Goal: Navigation & Orientation: Go to known website

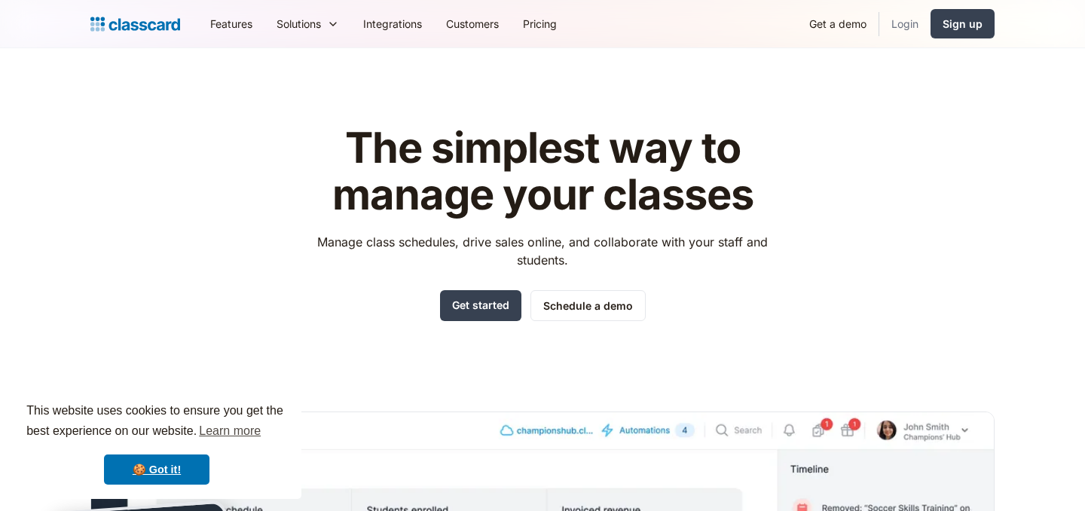
click at [909, 17] on link "Login" at bounding box center [904, 24] width 51 height 34
click at [915, 26] on link "Login" at bounding box center [904, 24] width 51 height 34
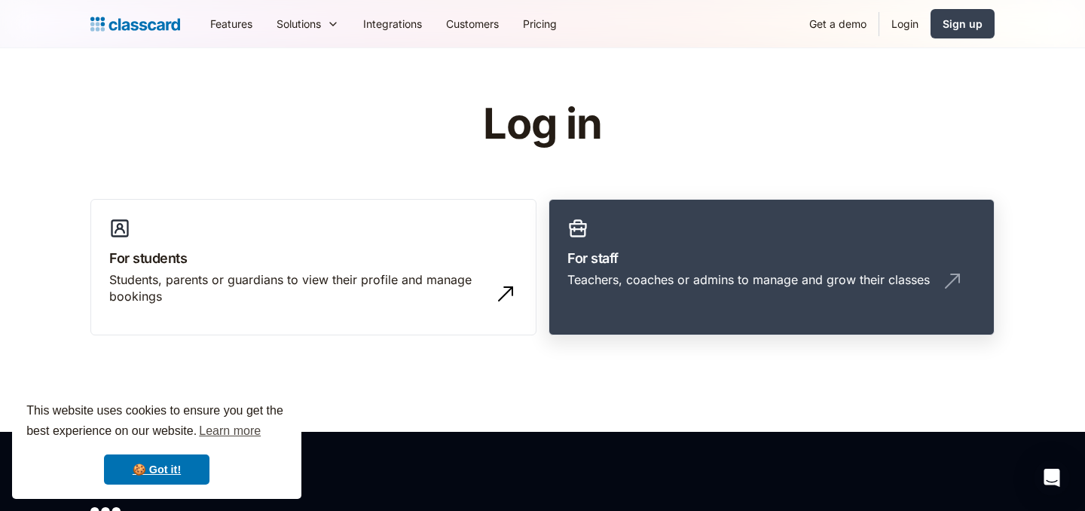
click at [646, 273] on div "Teachers, coaches or admins to manage and grow their classes" at bounding box center [748, 279] width 362 height 17
